Goal: Information Seeking & Learning: Learn about a topic

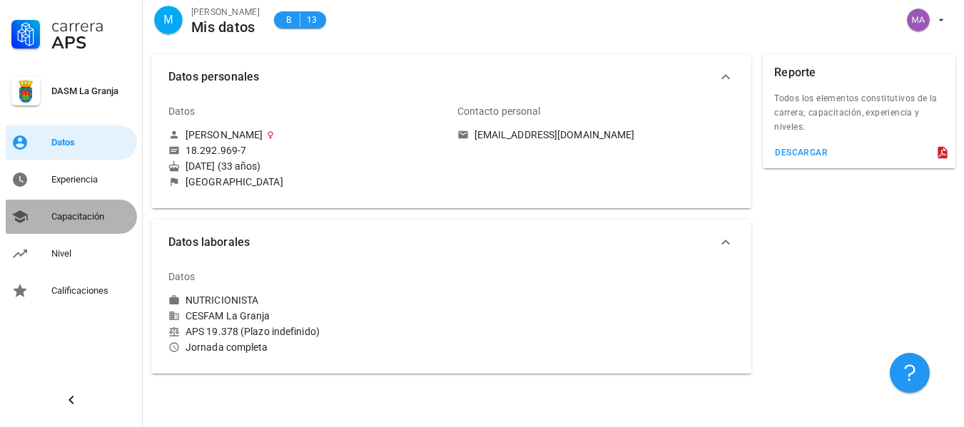
click at [99, 220] on div "Capacitación" at bounding box center [91, 216] width 80 height 11
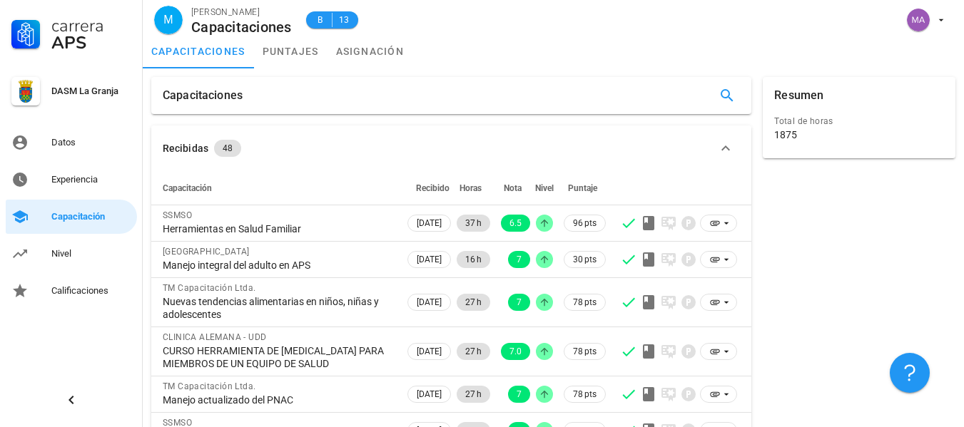
click at [300, 160] on button "Recibidas 48" at bounding box center [451, 149] width 600 height 46
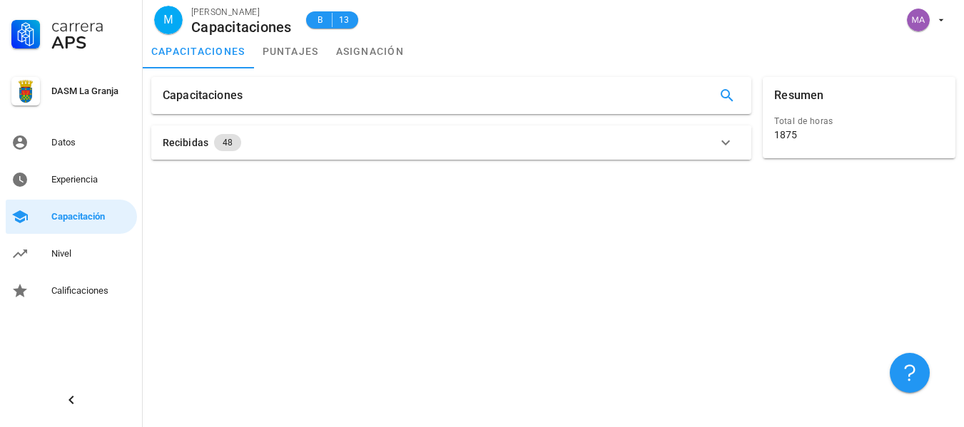
click at [272, 143] on div "Recibidas 48" at bounding box center [443, 142] width 560 height 17
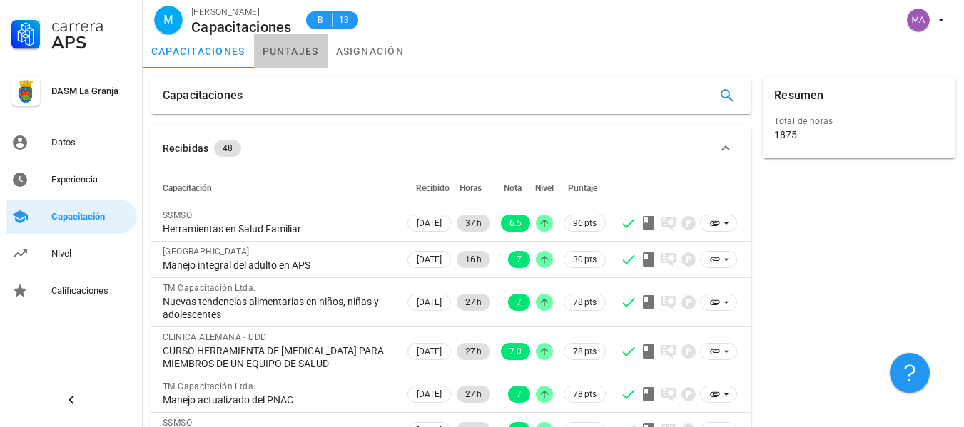
click at [308, 46] on link "puntajes" at bounding box center [290, 51] width 73 height 34
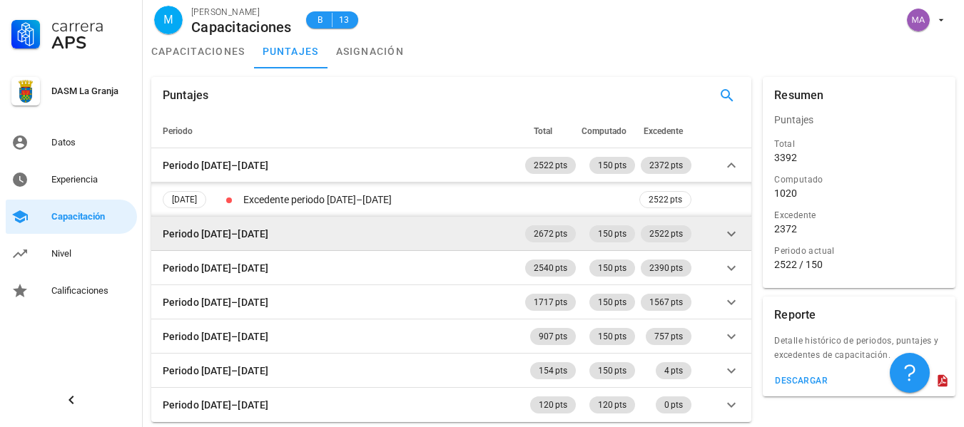
click at [734, 233] on icon at bounding box center [731, 233] width 9 height 5
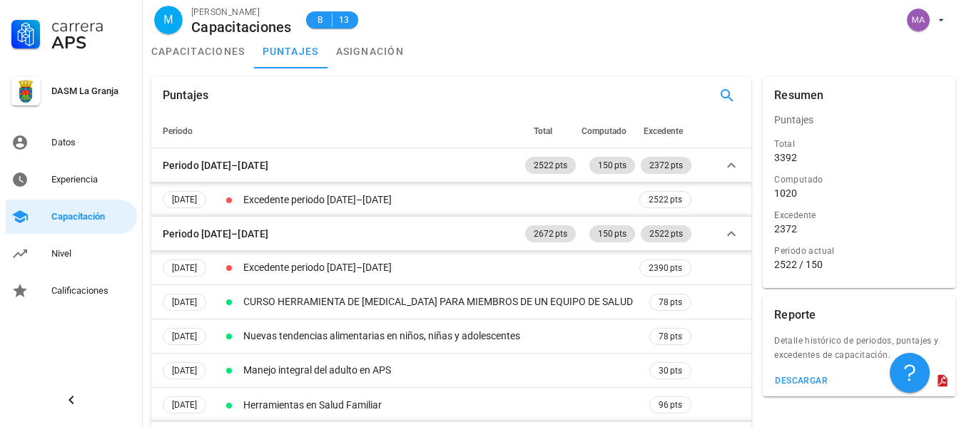
click at [759, 231] on div "Resumen Puntajes Total 3392 Computado 1020 Excedente 2372 Periodo actual 2522 /…" at bounding box center [859, 181] width 204 height 220
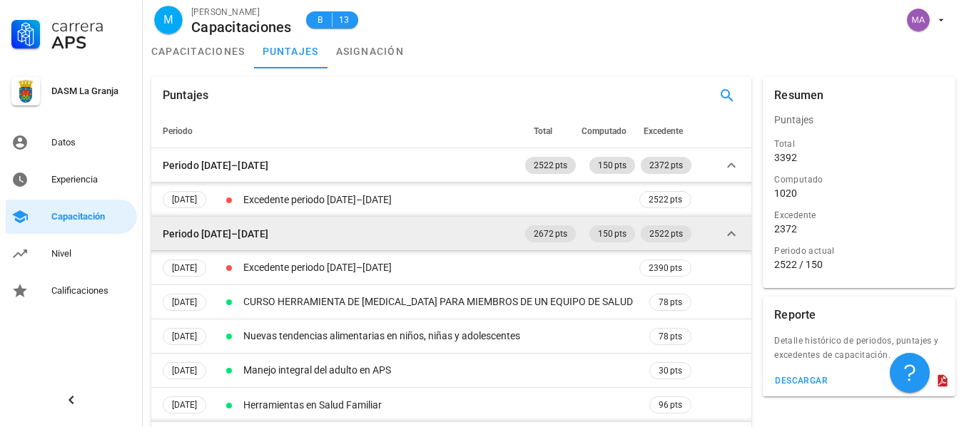
click at [735, 229] on icon at bounding box center [731, 233] width 17 height 17
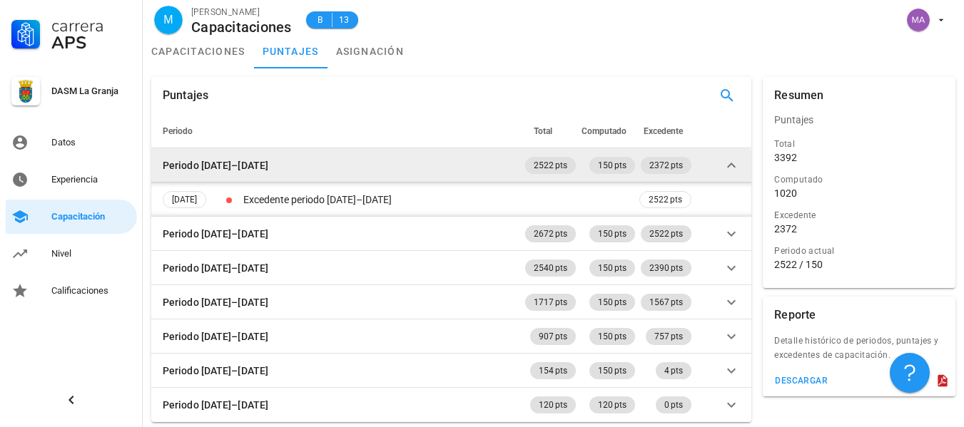
click at [730, 163] on icon at bounding box center [731, 165] width 17 height 17
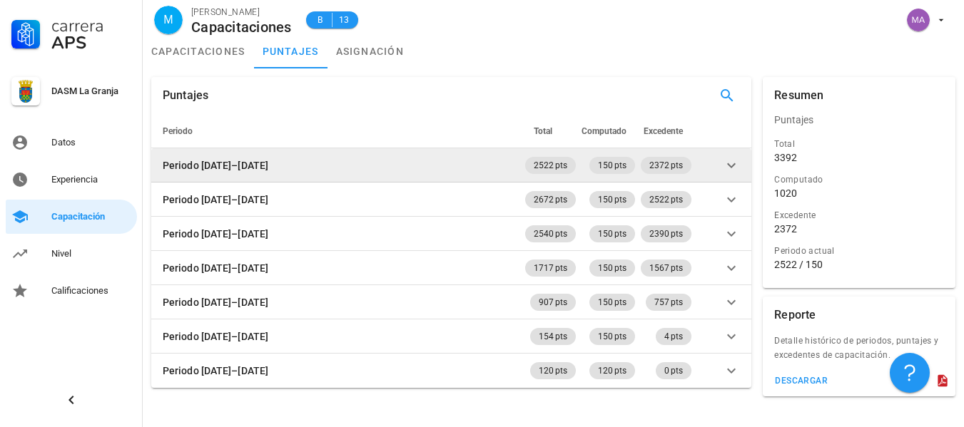
click at [730, 163] on icon at bounding box center [731, 165] width 17 height 17
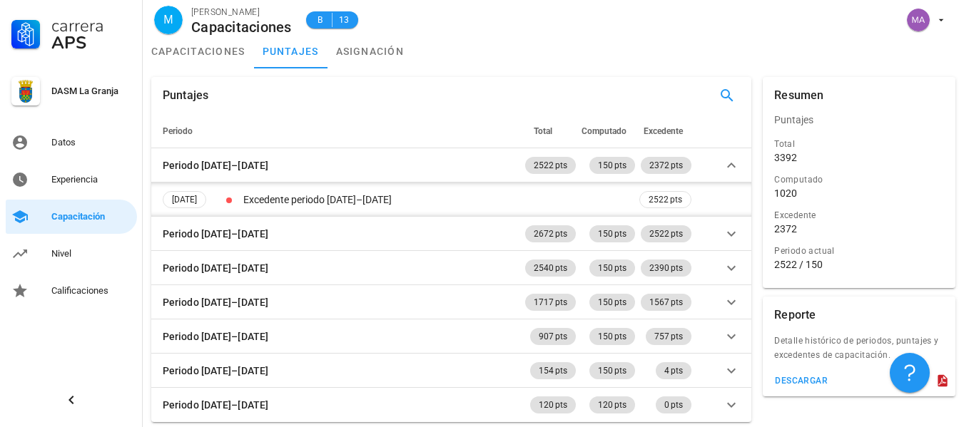
click at [758, 188] on div "Resumen Puntajes Total 3392 Computado 1020 Excedente 2372 Periodo actual 2522 /…" at bounding box center [859, 181] width 204 height 220
click at [379, 42] on link "asignación" at bounding box center [371, 51] width 86 height 34
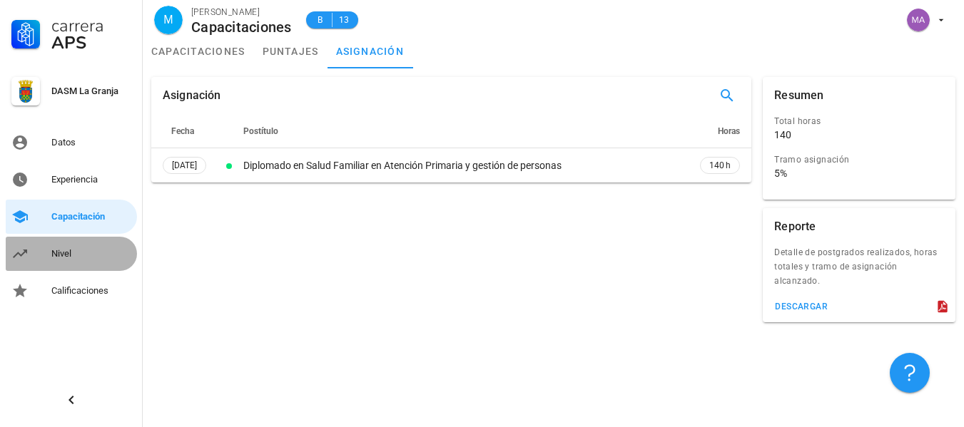
click at [72, 252] on div "Nivel" at bounding box center [91, 253] width 80 height 11
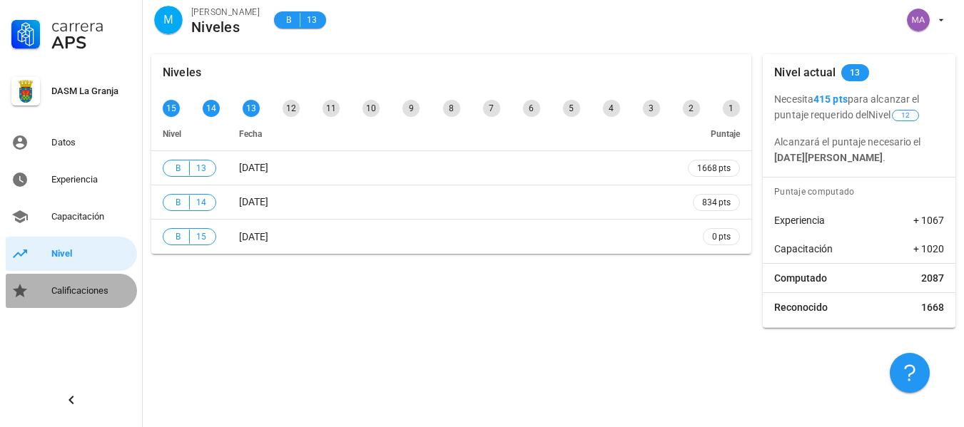
click at [81, 293] on div "Calificaciones" at bounding box center [91, 290] width 80 height 11
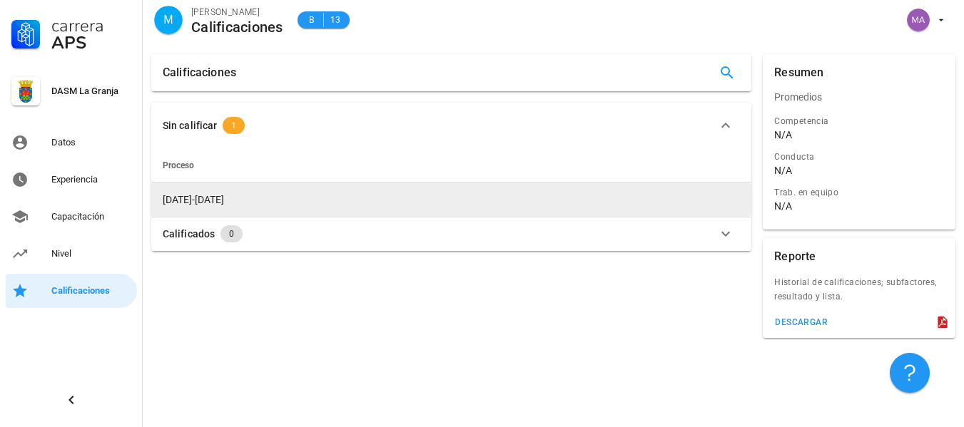
click at [254, 191] on td "[DATE]-[DATE]" at bounding box center [451, 200] width 600 height 34
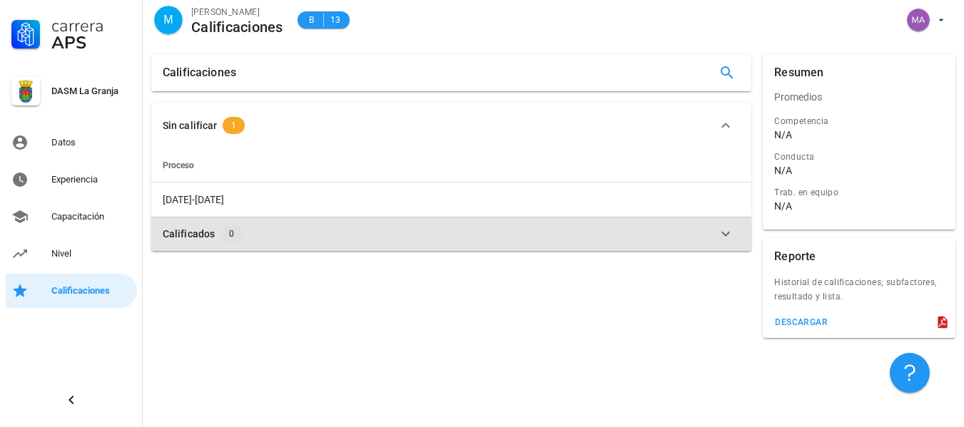
click at [725, 231] on icon "button" at bounding box center [725, 233] width 17 height 17
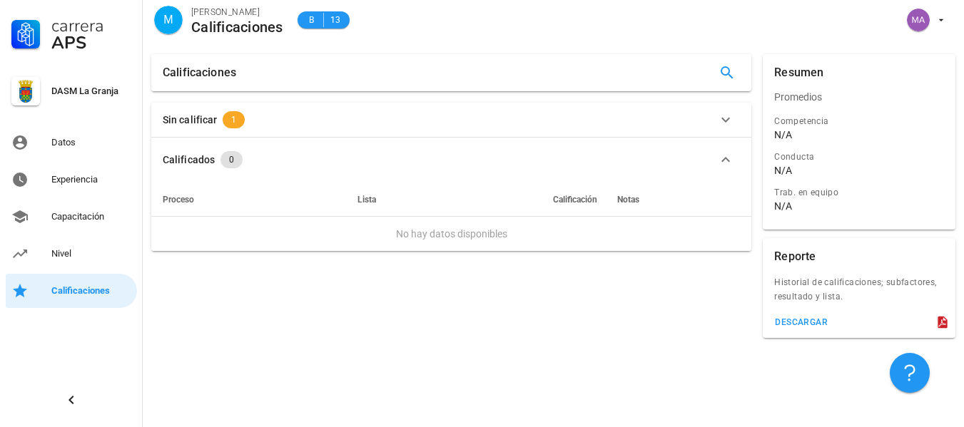
click at [725, 231] on td "No hay datos disponibles" at bounding box center [451, 234] width 600 height 34
click at [726, 160] on icon "button" at bounding box center [725, 159] width 17 height 17
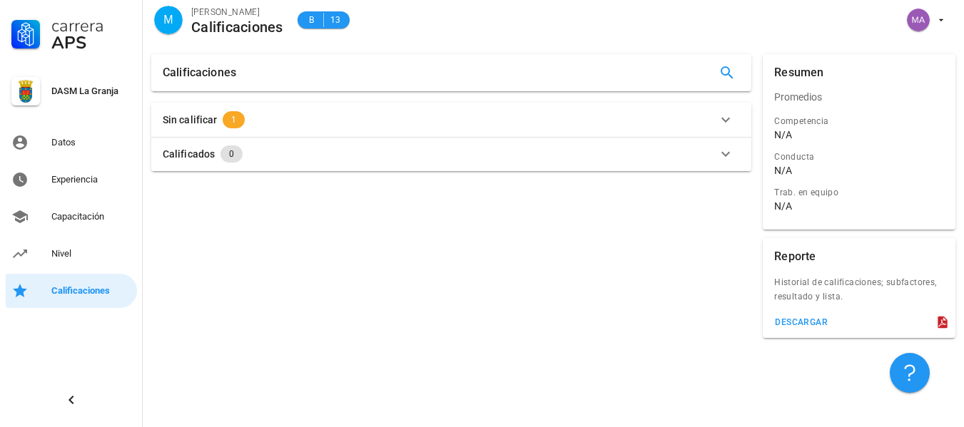
click at [724, 121] on icon "button" at bounding box center [725, 119] width 17 height 17
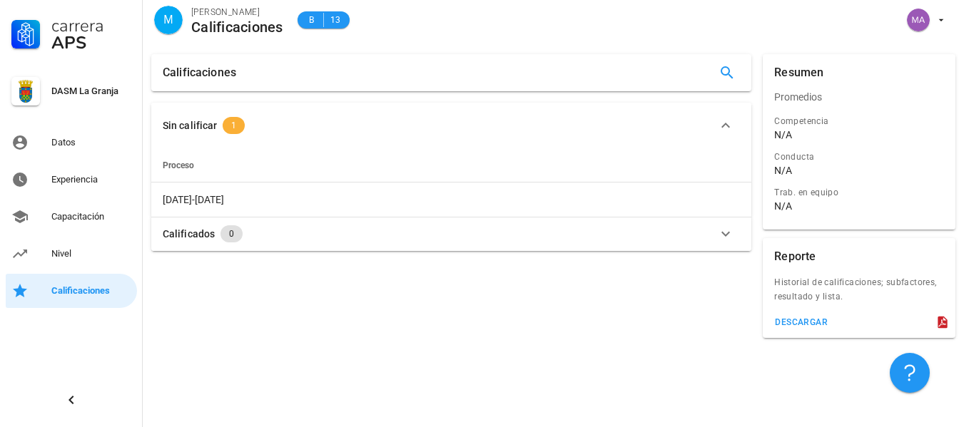
click at [235, 126] on span "1" at bounding box center [234, 125] width 22 height 17
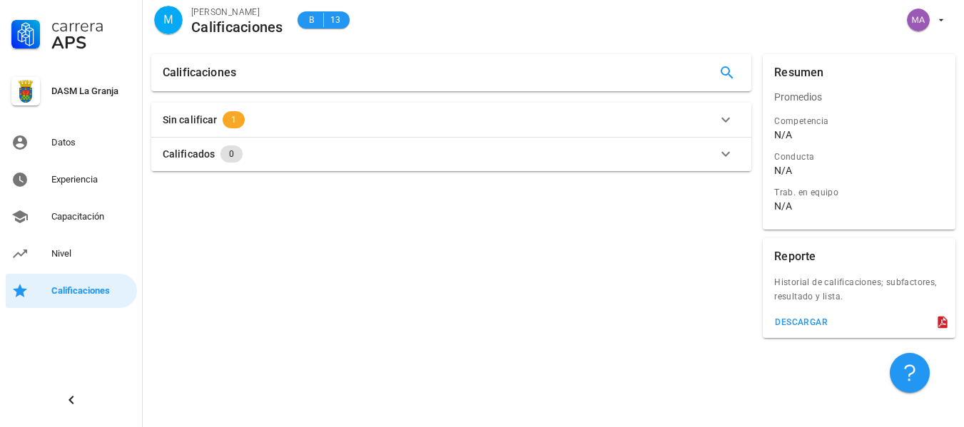
click at [210, 138] on button "Calificados 0" at bounding box center [451, 154] width 600 height 34
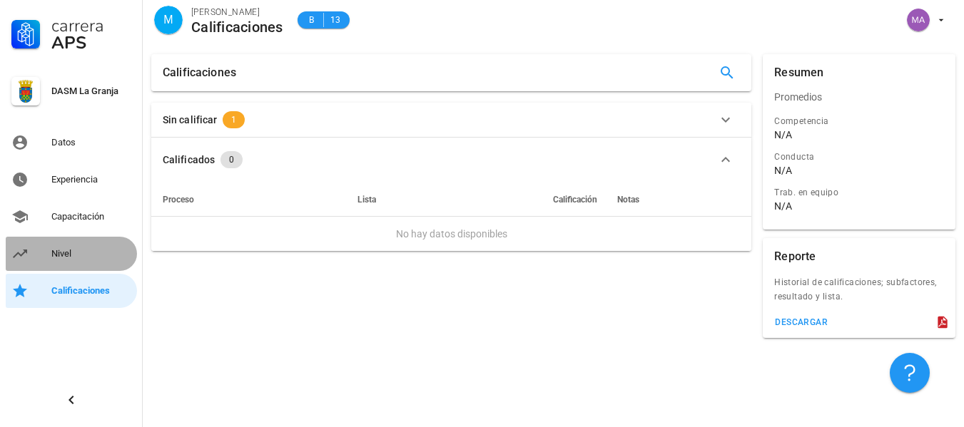
click at [71, 255] on div "Nivel" at bounding box center [91, 253] width 80 height 11
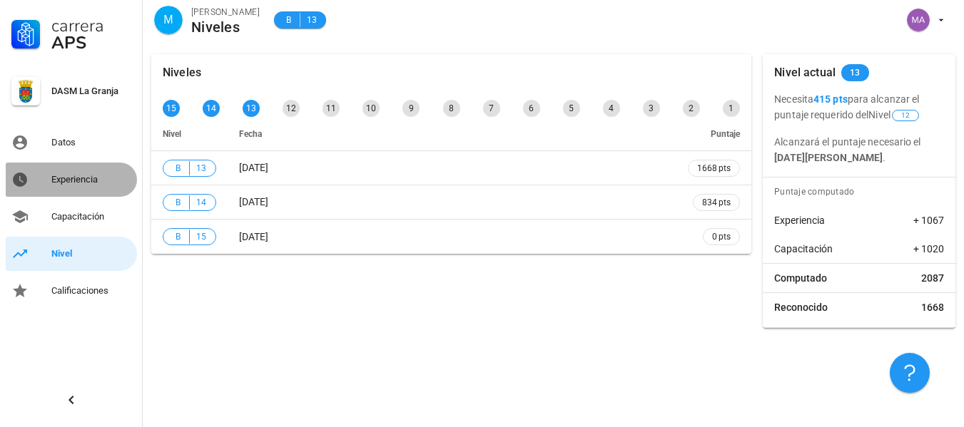
click at [91, 176] on div "Experiencia" at bounding box center [91, 179] width 80 height 11
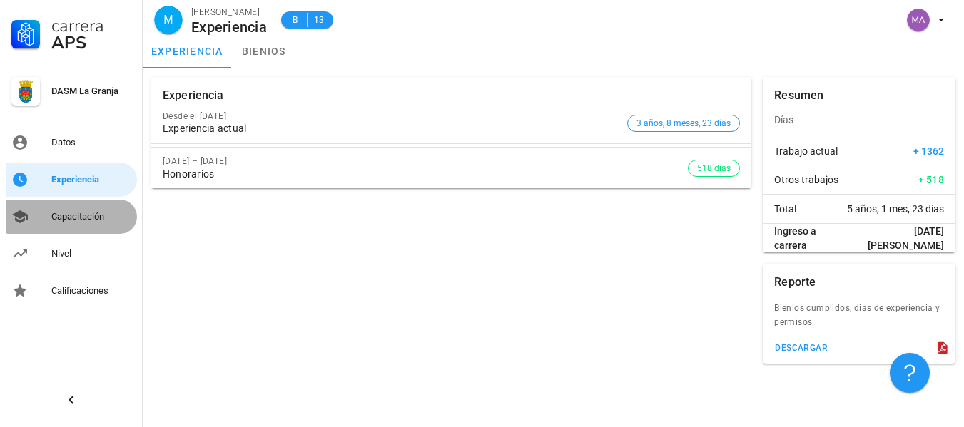
click at [92, 208] on div "Capacitación" at bounding box center [91, 217] width 80 height 23
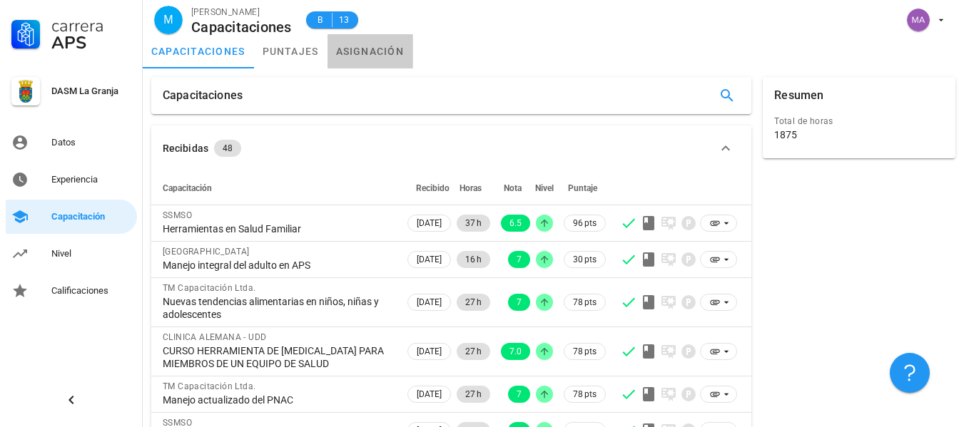
click at [380, 52] on link "asignación" at bounding box center [371, 51] width 86 height 34
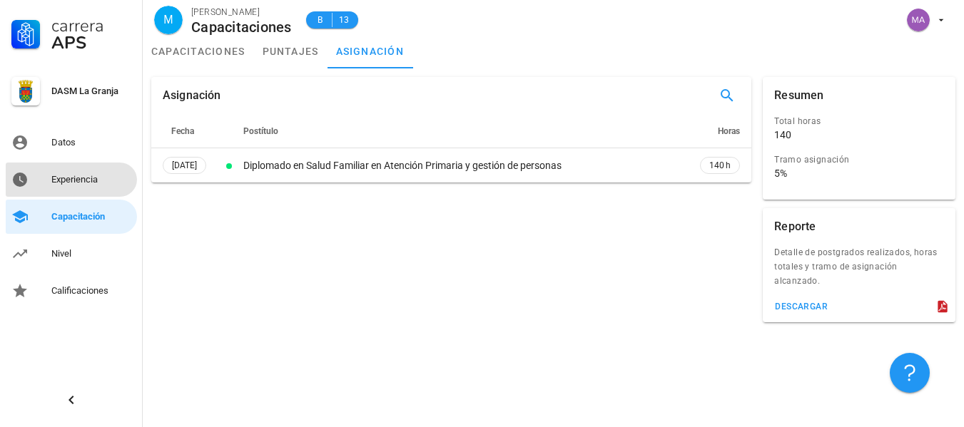
click at [91, 174] on div "Experiencia" at bounding box center [91, 179] width 80 height 11
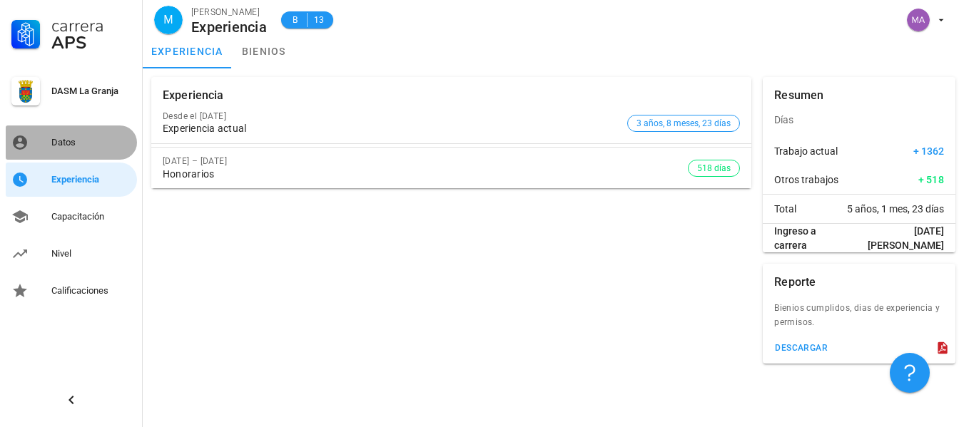
click at [92, 139] on div "Datos" at bounding box center [91, 142] width 80 height 11
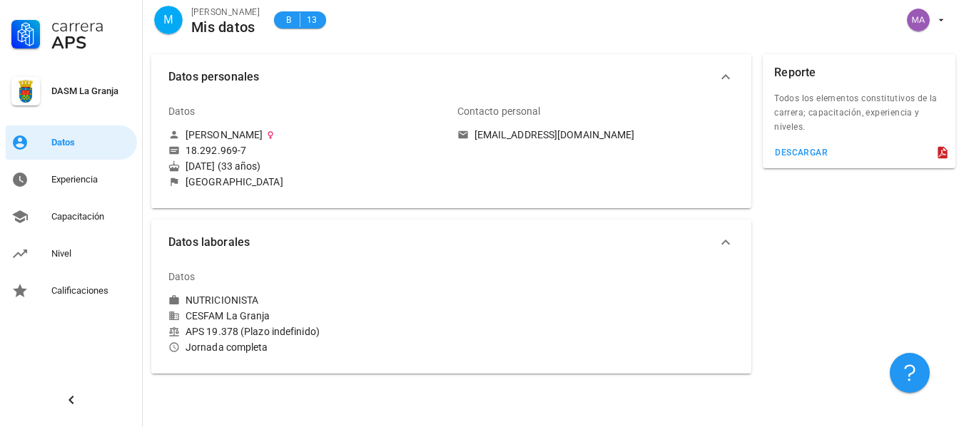
click at [755, 213] on div "Datos personales Datos [PERSON_NAME] 18.292.969-7 [DATE] (33 años) [GEOGRAPHIC_…" at bounding box center [452, 132] width 612 height 166
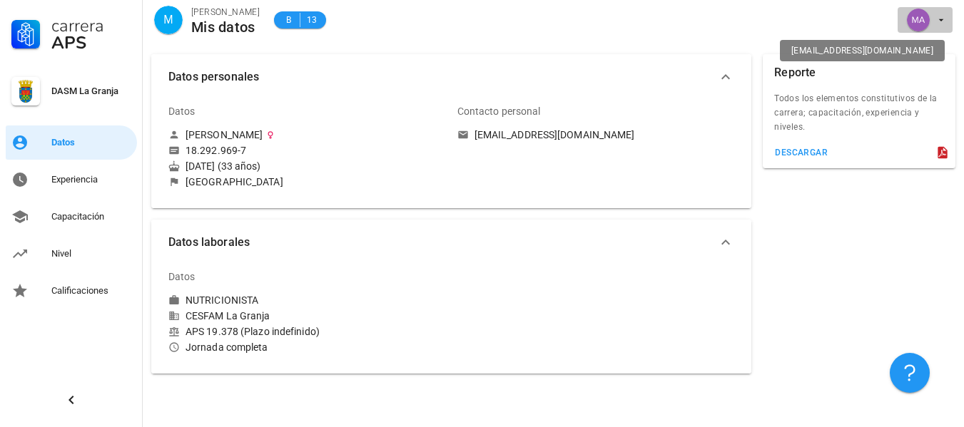
click at [938, 21] on icon "button" at bounding box center [941, 19] width 11 height 11
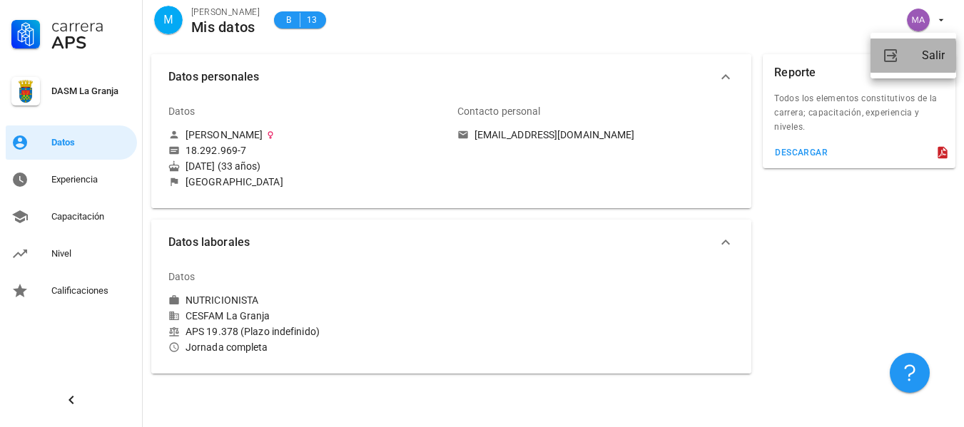
click at [934, 45] on div "Salir" at bounding box center [933, 55] width 23 height 29
